Goal: Task Accomplishment & Management: Use online tool/utility

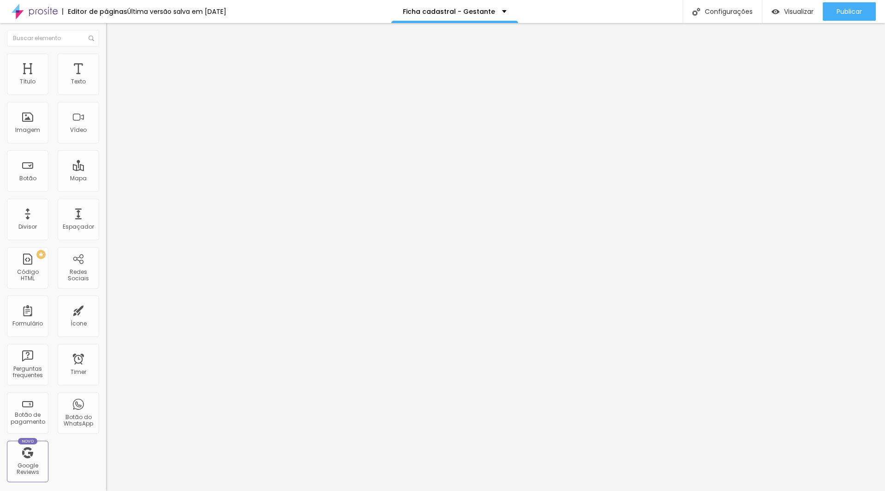
click at [106, 93] on img at bounding box center [109, 96] width 6 height 6
type input "20x20"
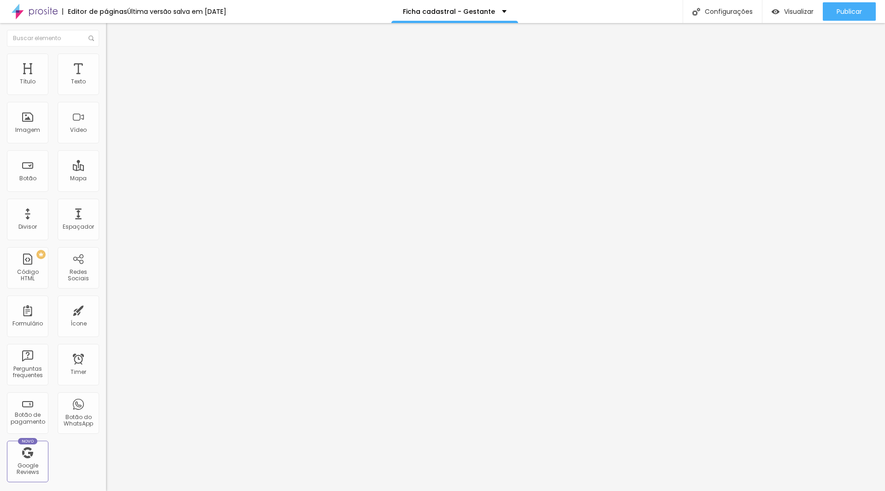
type input "25x25"
type input "30x30"
type input "Réplica 10x10"
type input "Não tenho interesse no momento"
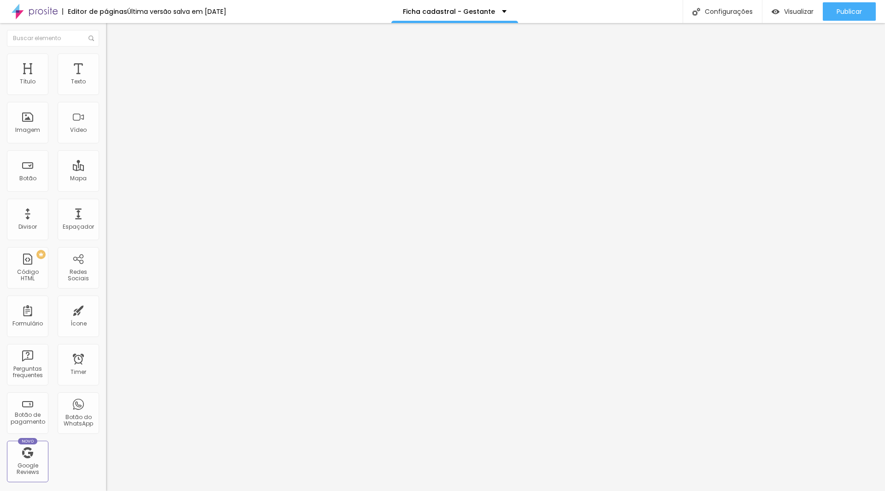
click at [106, 93] on span at bounding box center [109, 97] width 6 height 8
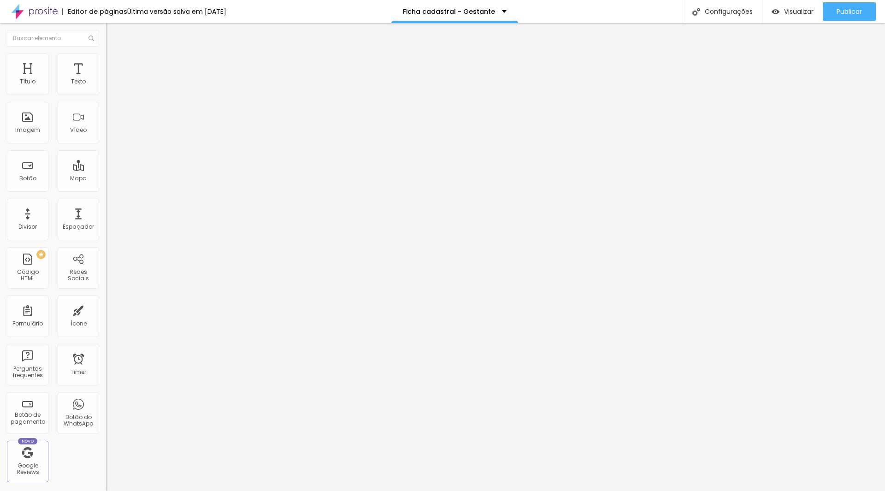
type input "Não tenho interesse no momento"
